Goal: Check status: Check status

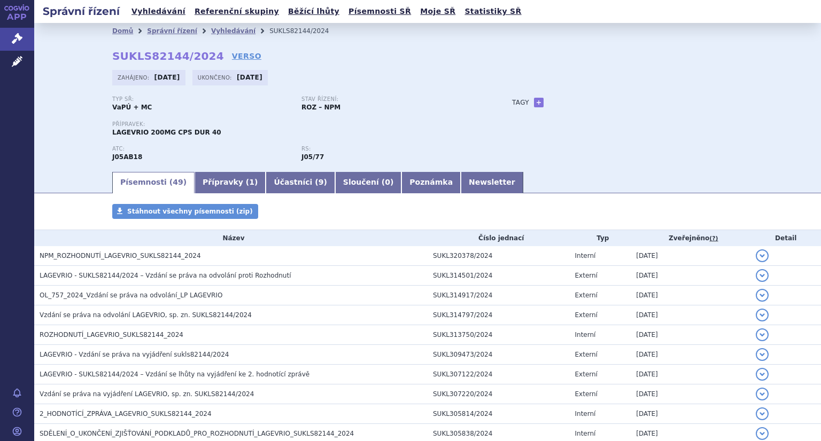
scroll to position [91, 0]
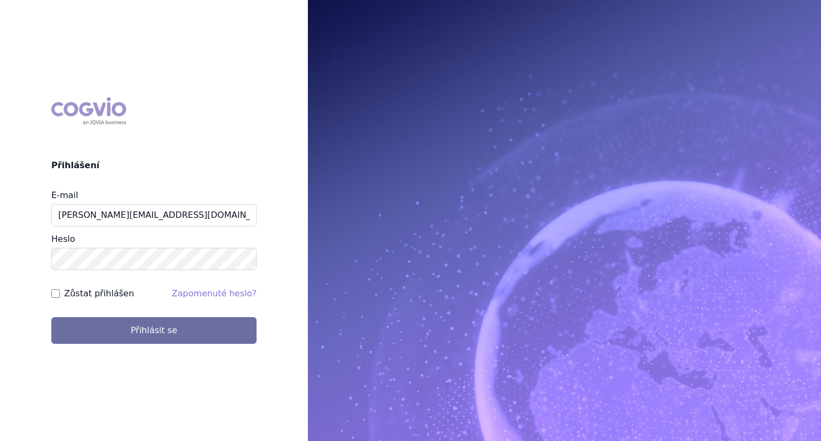
type input "[PERSON_NAME][EMAIL_ADDRESS][DOMAIN_NAME]"
click at [51, 317] on button "Přihlásit se" at bounding box center [153, 330] width 205 height 27
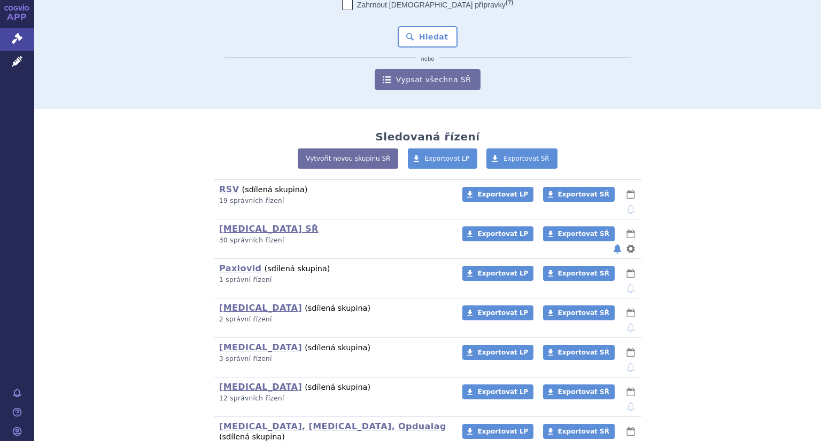
scroll to position [146, 0]
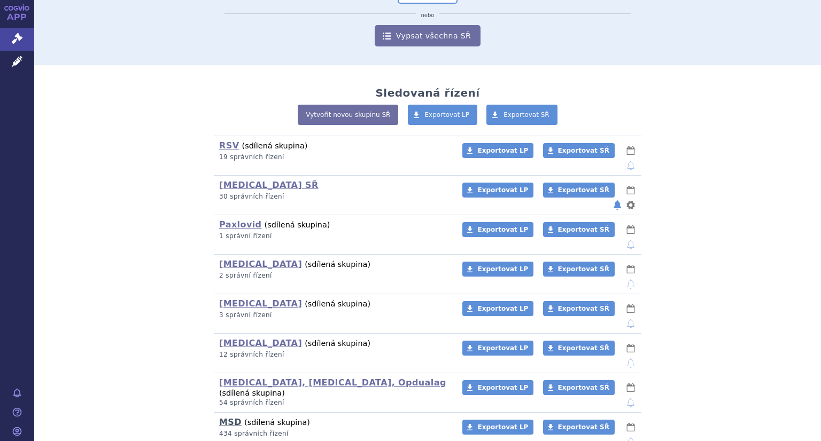
click at [231, 417] on link "MSD" at bounding box center [230, 422] width 22 height 10
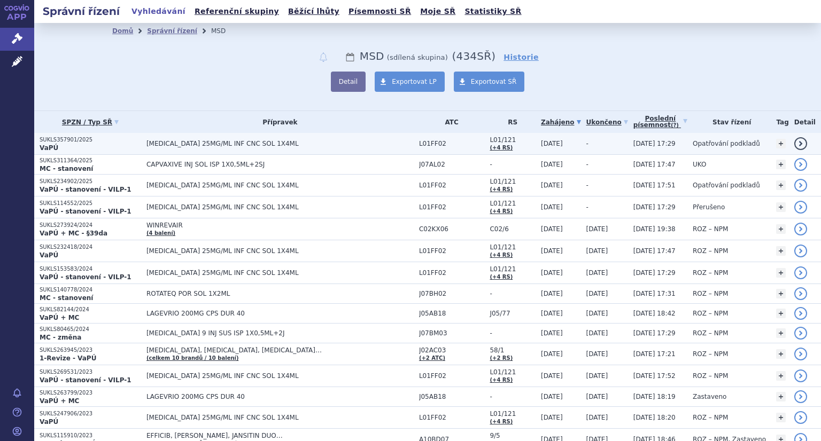
click at [54, 139] on p "SUKLS357901/2025" at bounding box center [90, 139] width 101 height 7
